Goal: Navigation & Orientation: Understand site structure

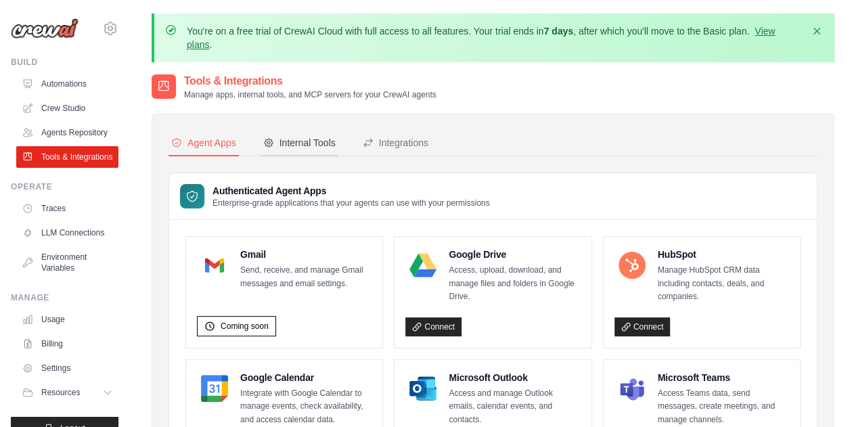
click at [305, 141] on div "Internal Tools" at bounding box center [299, 143] width 72 height 14
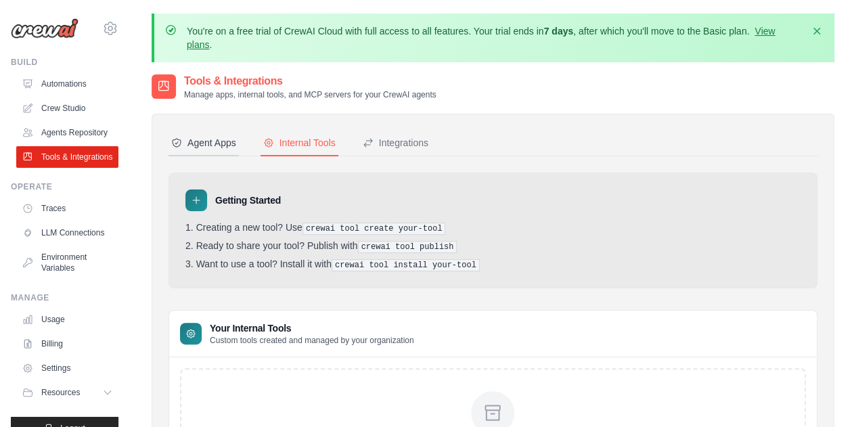
click at [218, 138] on div "Agent Apps" at bounding box center [203, 143] width 65 height 14
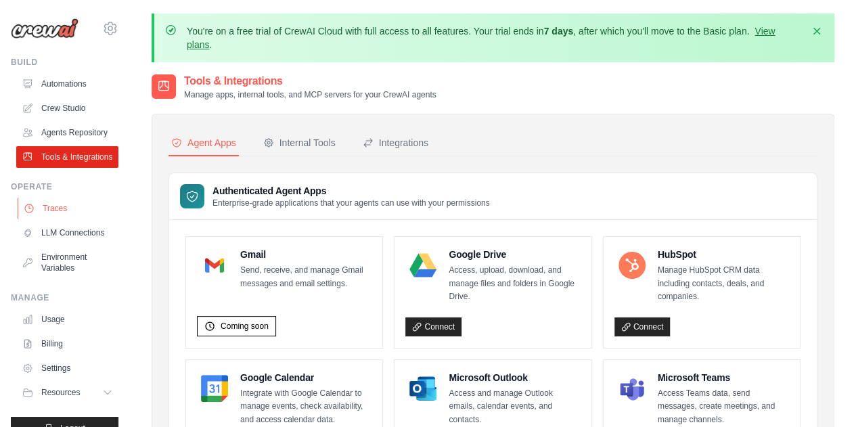
click at [77, 219] on link "Traces" at bounding box center [69, 209] width 102 height 22
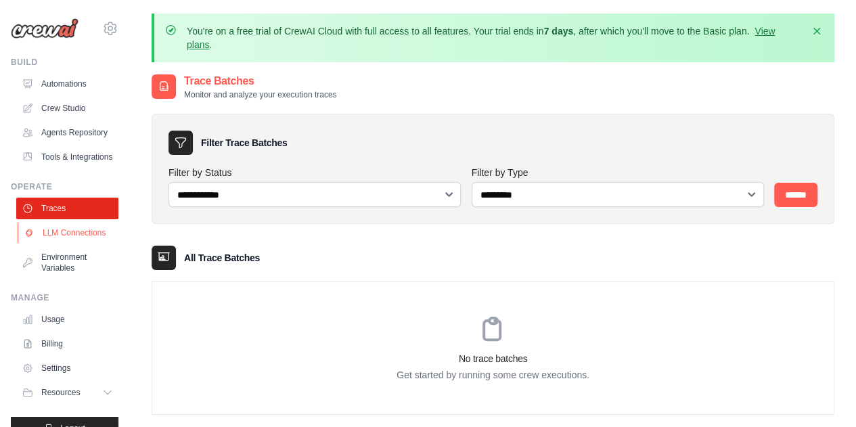
click at [83, 244] on link "LLM Connections" at bounding box center [69, 233] width 102 height 22
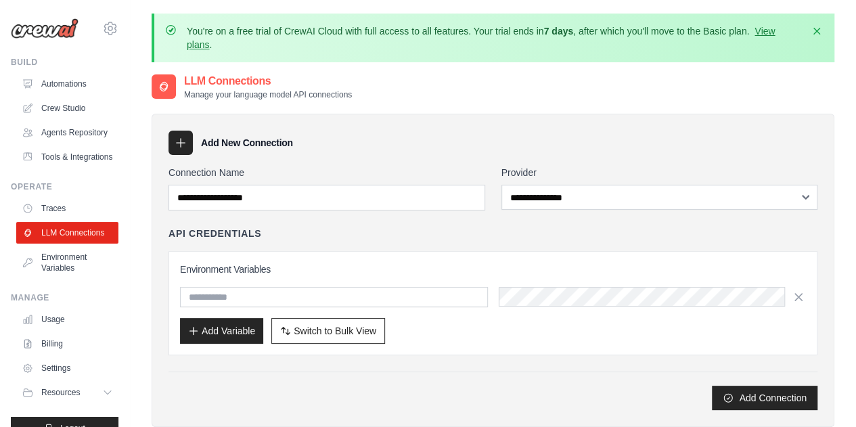
scroll to position [56, 0]
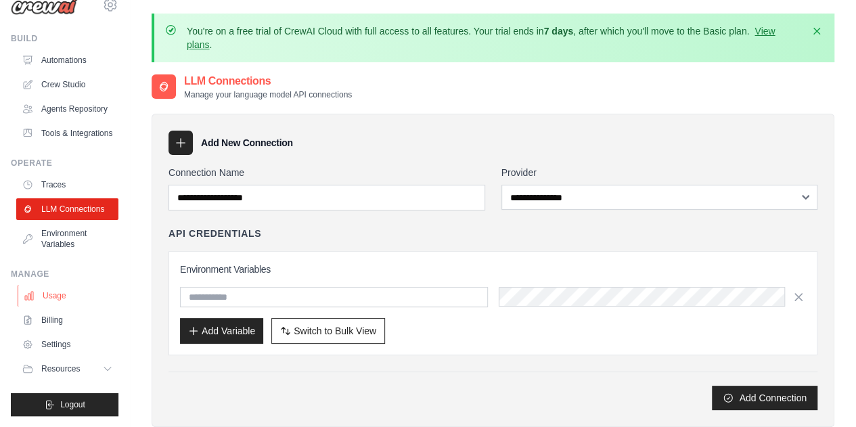
click at [72, 305] on link "Usage" at bounding box center [69, 296] width 102 height 22
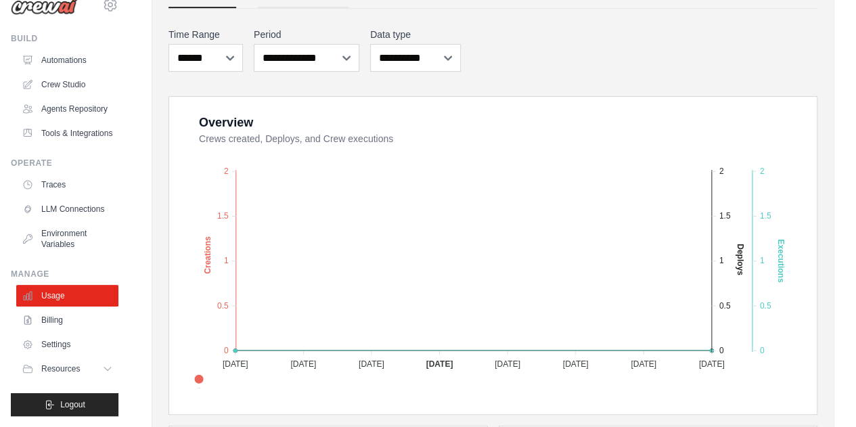
scroll to position [221, 0]
click at [79, 318] on link "Billing" at bounding box center [69, 320] width 102 height 22
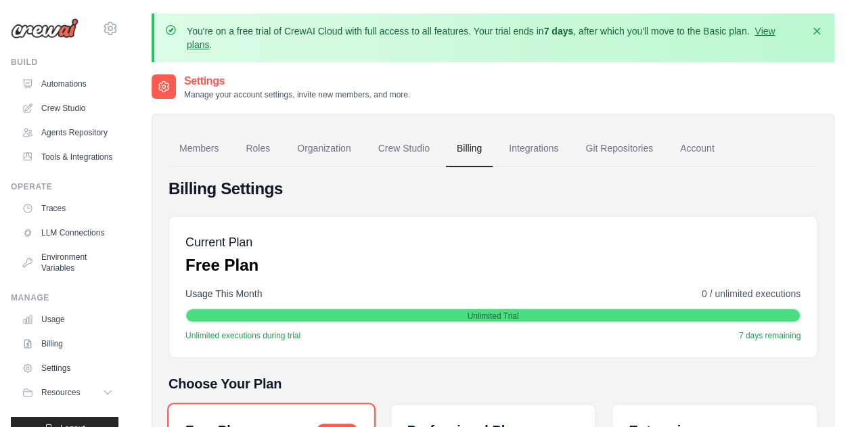
scroll to position [56, 0]
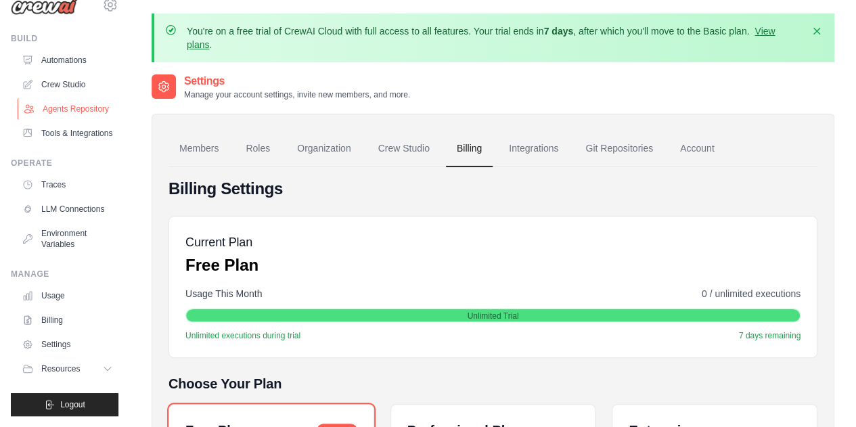
click at [57, 98] on link "Agents Repository" at bounding box center [69, 109] width 102 height 22
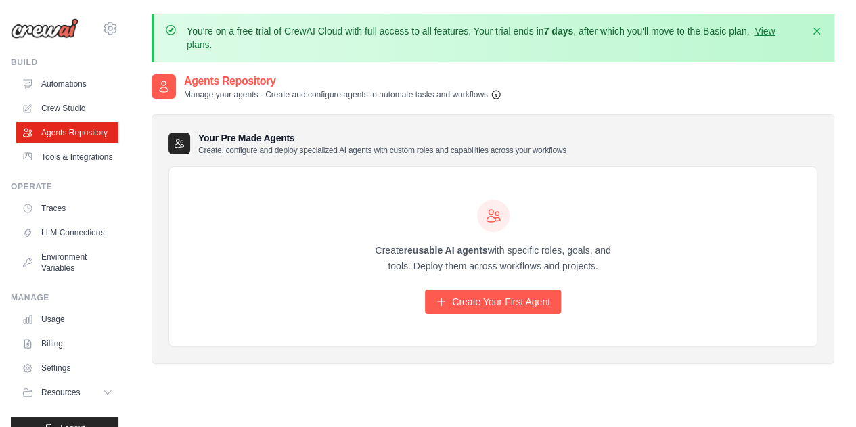
click at [496, 92] on icon "button" at bounding box center [496, 94] width 11 height 11
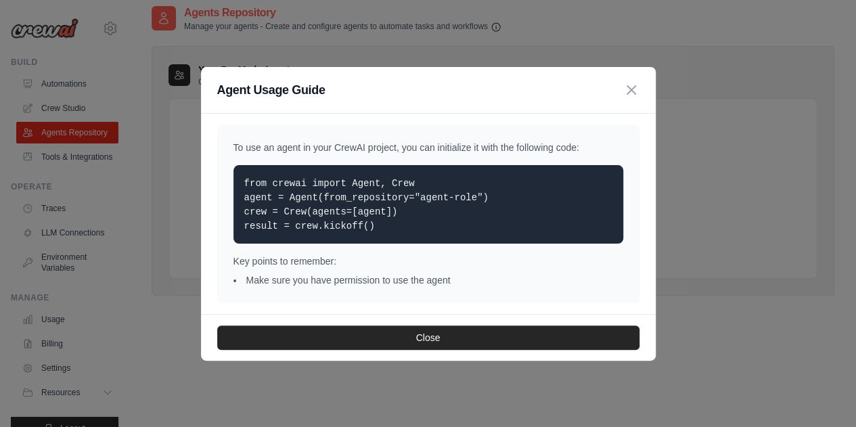
scroll to position [87, 0]
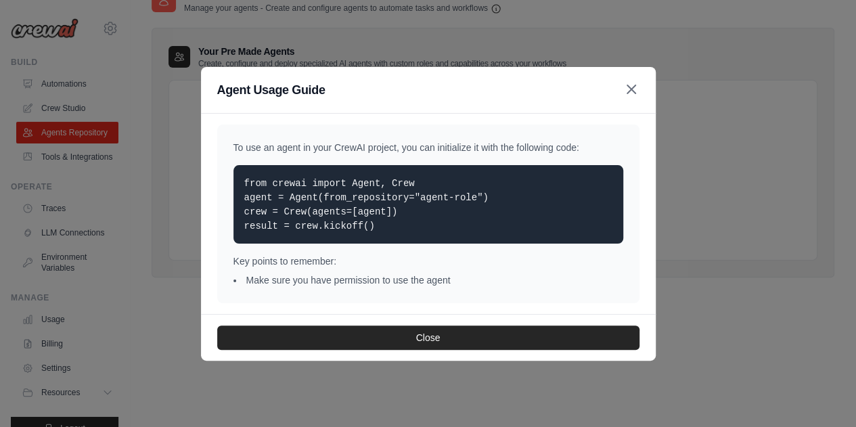
click at [631, 96] on icon "button" at bounding box center [632, 89] width 16 height 16
